Goal: Task Accomplishment & Management: Complete application form

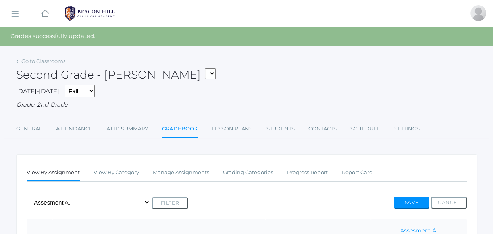
click at [370, 196] on div "Any Assignment Category: Composition - Little House Summary- wk 4 Category: Gra…" at bounding box center [247, 203] width 440 height 18
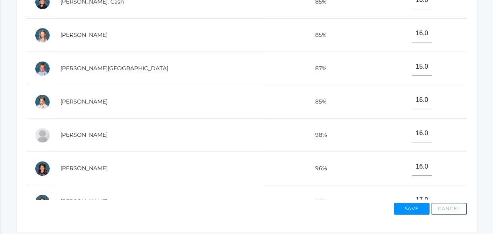
scroll to position [361, 0]
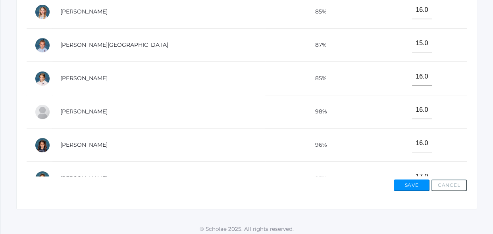
click at [397, 146] on td "16.0" at bounding box center [419, 145] width 96 height 33
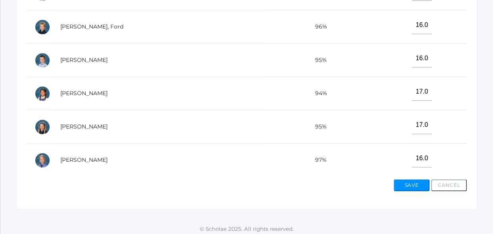
scroll to position [419, 0]
click at [401, 185] on button "Save" at bounding box center [412, 185] width 36 height 12
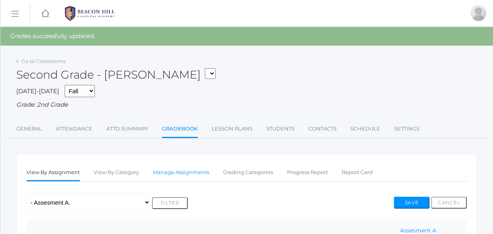
click at [195, 173] on link "Manage Assignments" at bounding box center [181, 173] width 56 height 16
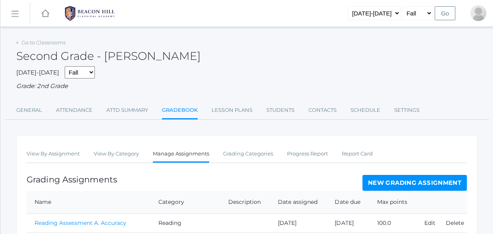
click at [384, 179] on link "New Grading Assignment" at bounding box center [414, 183] width 104 height 16
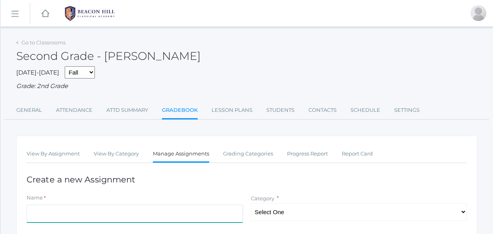
click at [226, 216] on input "Name" at bounding box center [135, 214] width 216 height 18
type input "Spelling Test wk. 6"
click at [259, 217] on select "Select One Reading Grammar Spelling and Phonics Composition Math" at bounding box center [359, 212] width 216 height 18
select select "1025"
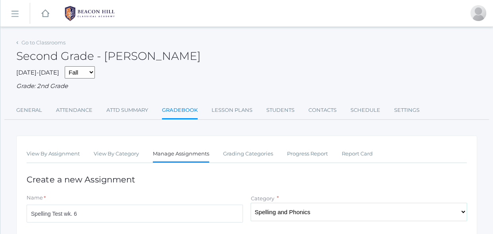
click at [251, 203] on select "Select One Reading Grammar Spelling and Phonics Composition Math" at bounding box center [359, 212] width 216 height 18
click at [266, 177] on h1 "Create a new Assignment" at bounding box center [247, 179] width 440 height 9
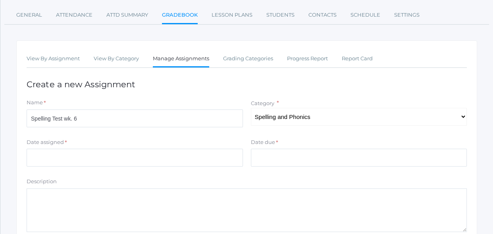
scroll to position [115, 0]
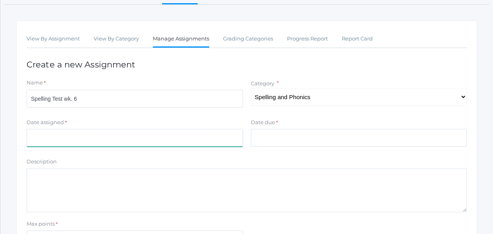
click at [198, 144] on input "Date assigned" at bounding box center [135, 138] width 216 height 18
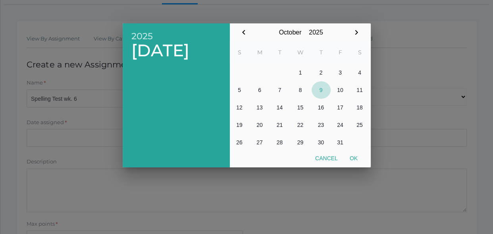
click at [321, 91] on button "9" at bounding box center [320, 89] width 19 height 17
click at [351, 158] on button "Ok" at bounding box center [354, 158] width 20 height 14
type input "[DATE]"
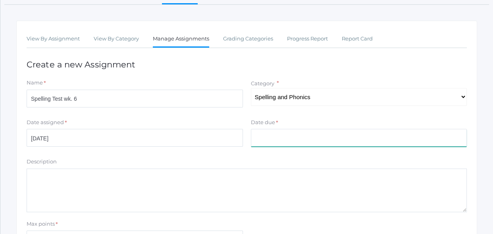
click at [341, 142] on input "Date due" at bounding box center [359, 138] width 216 height 18
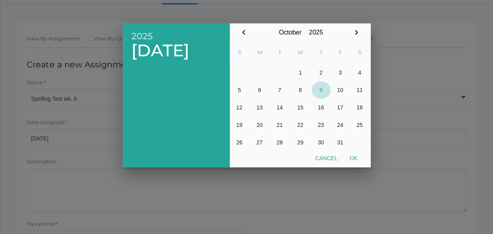
click at [320, 89] on button "9" at bounding box center [320, 89] width 19 height 17
click at [353, 159] on button "Ok" at bounding box center [354, 158] width 20 height 14
type input "[DATE]"
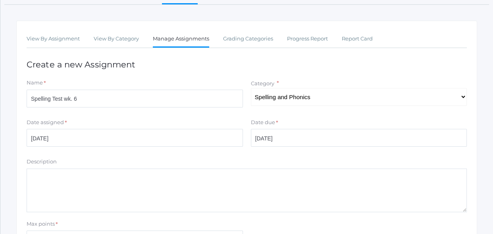
click at [311, 153] on form "Name * Spelling Test wk. 6 Category * Select One Reading Grammar Spelling and P…" at bounding box center [247, 176] width 440 height 194
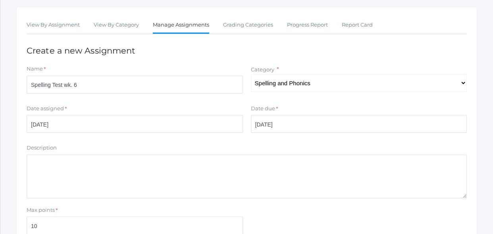
type input "10"
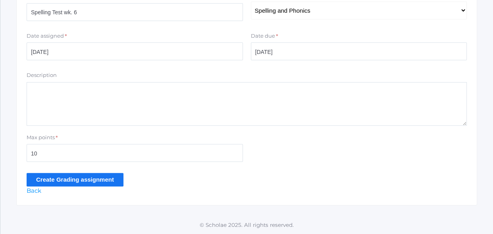
click at [114, 182] on input "Create Grading assignment" at bounding box center [75, 179] width 97 height 13
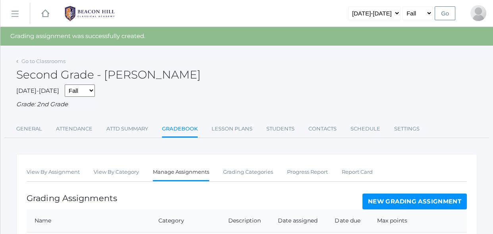
click at [240, 194] on div "Grading Assignments New Grading Assignment" at bounding box center [247, 202] width 440 height 16
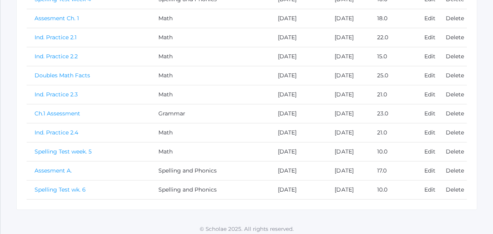
scroll to position [380, 0]
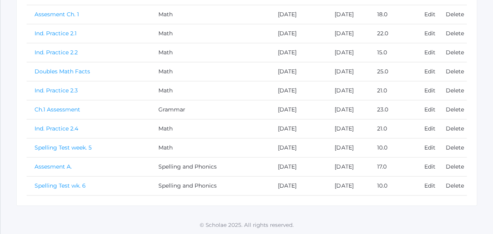
click at [44, 185] on link "Spelling Test wk. 6" at bounding box center [60, 185] width 51 height 7
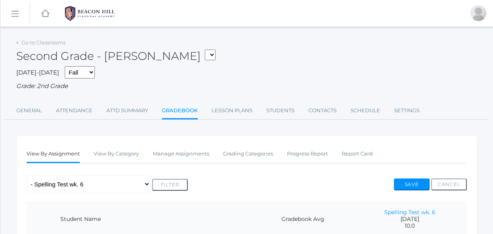
click at [200, 175] on div "Any Assignment Category: Composition - Little House Summary- wk 4 Category: Gra…" at bounding box center [247, 184] width 440 height 18
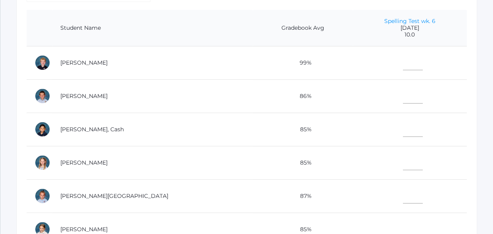
scroll to position [202, 0]
